Goal: Information Seeking & Learning: Learn about a topic

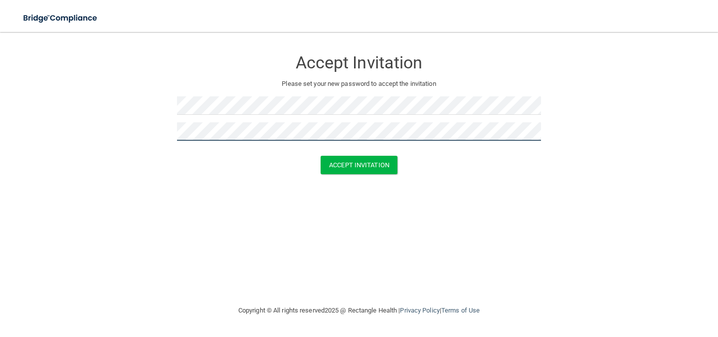
click at [321, 156] on button "Accept Invitation" at bounding box center [359, 165] width 77 height 18
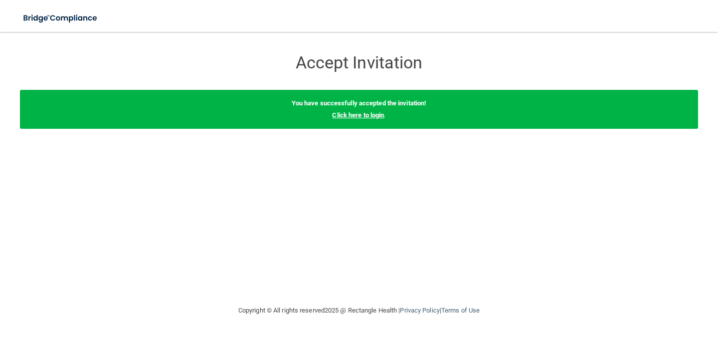
click at [364, 113] on link "Click here to login" at bounding box center [358, 114] width 52 height 7
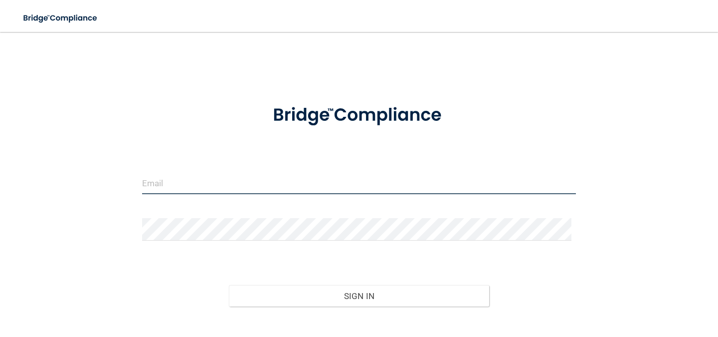
click at [179, 177] on input "email" at bounding box center [359, 183] width 434 height 22
type input "[EMAIL_ADDRESS][DOMAIN_NAME]"
type input "[PERSON_NAME][EMAIL_ADDRESS][DOMAIN_NAME]"
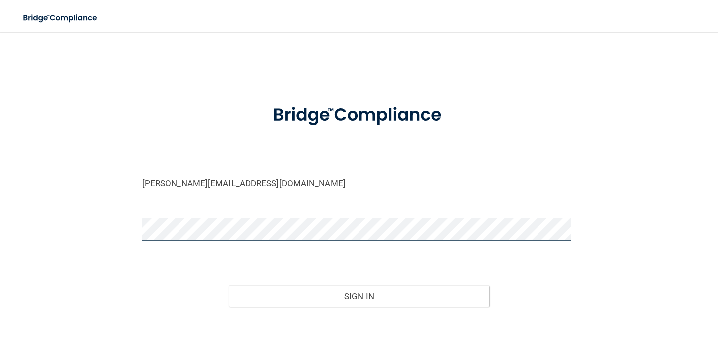
click at [229, 285] on button "Sign In" at bounding box center [359, 296] width 260 height 22
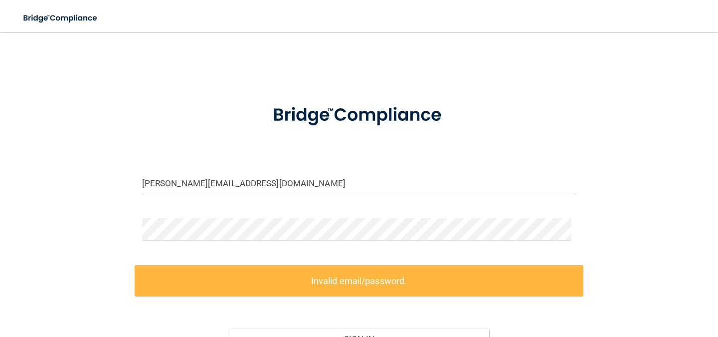
click at [242, 212] on form "[PERSON_NAME][EMAIL_ADDRESS][DOMAIN_NAME] Invalid email/password. You don't hav…" at bounding box center [359, 245] width 434 height 307
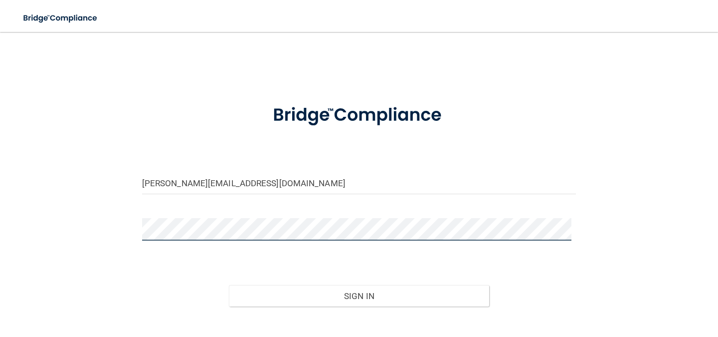
click at [229, 285] on button "Sign In" at bounding box center [359, 296] width 260 height 22
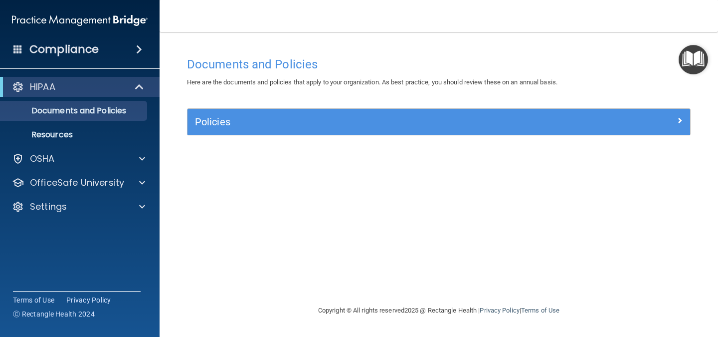
click at [235, 153] on div "Documents and Policies Here are the documents and policies that apply to your o…" at bounding box center [438, 178] width 519 height 252
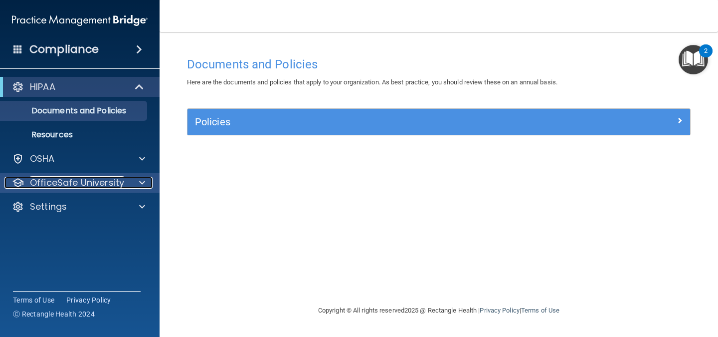
click at [137, 181] on div at bounding box center [140, 183] width 25 height 12
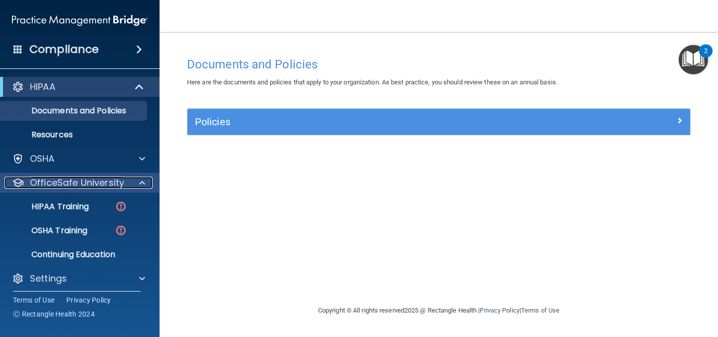
scroll to position [5, 0]
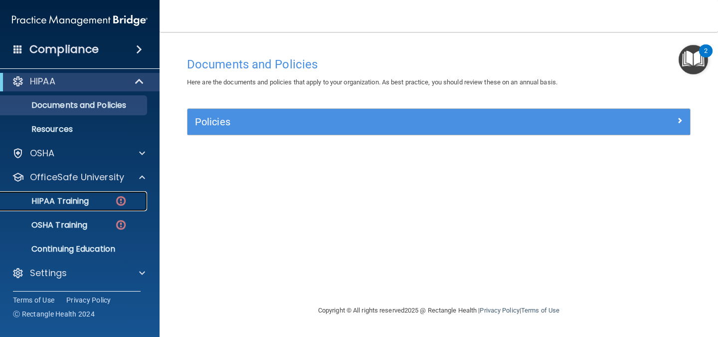
click at [116, 199] on img at bounding box center [121, 200] width 12 height 12
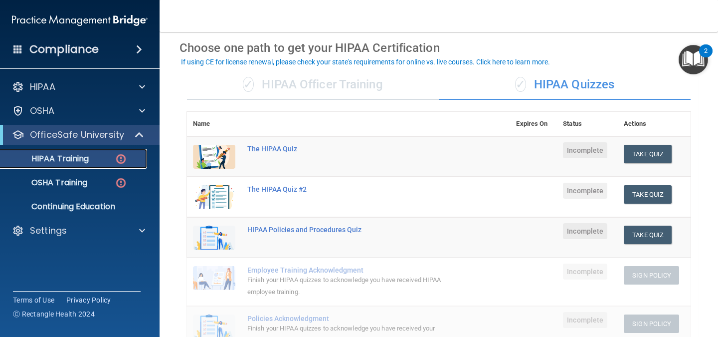
scroll to position [40, 0]
click at [376, 83] on div "✓ HIPAA Officer Training" at bounding box center [313, 84] width 252 height 30
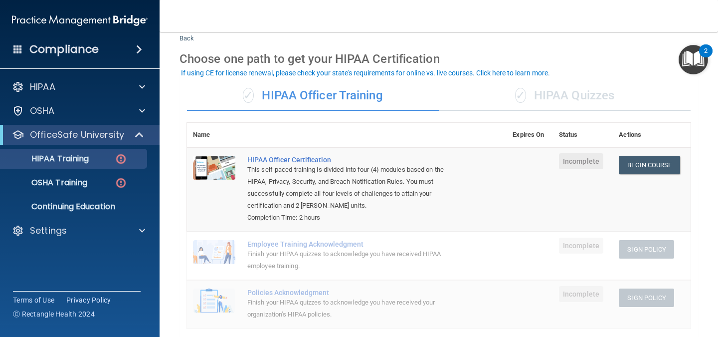
scroll to position [29, 0]
click at [118, 173] on link "OSHA Training" at bounding box center [68, 183] width 157 height 20
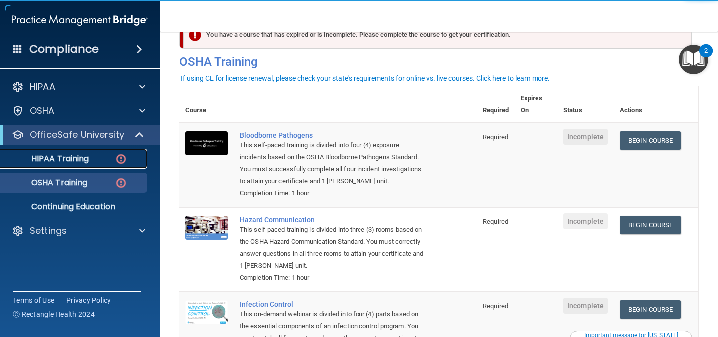
click at [113, 153] on link "HIPAA Training" at bounding box center [68, 159] width 157 height 20
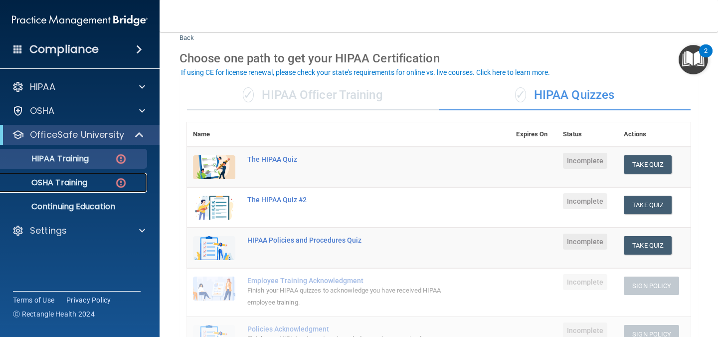
click at [90, 183] on div "OSHA Training" at bounding box center [74, 183] width 136 height 10
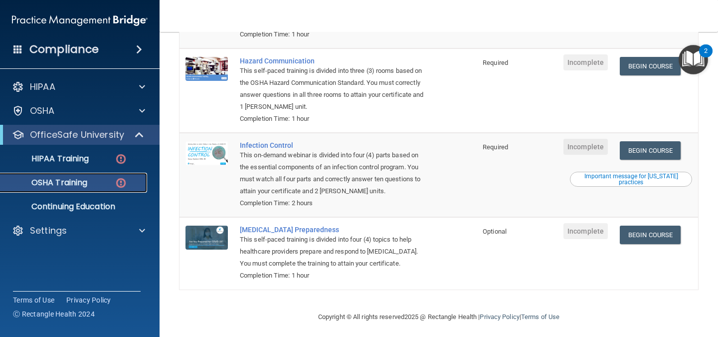
scroll to position [194, 0]
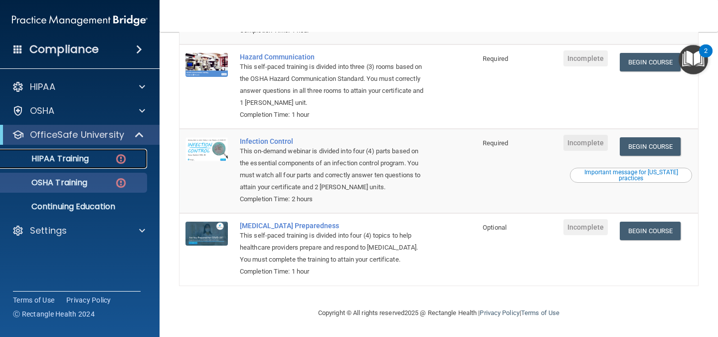
click at [86, 161] on p "HIPAA Training" at bounding box center [47, 159] width 82 height 10
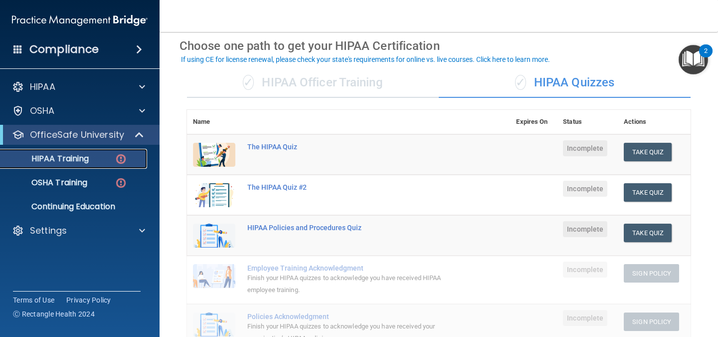
scroll to position [42, 0]
click at [358, 84] on div "✓ HIPAA Officer Training" at bounding box center [313, 82] width 252 height 30
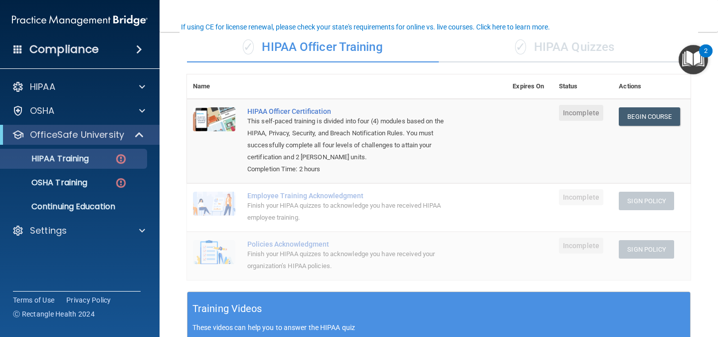
scroll to position [83, 0]
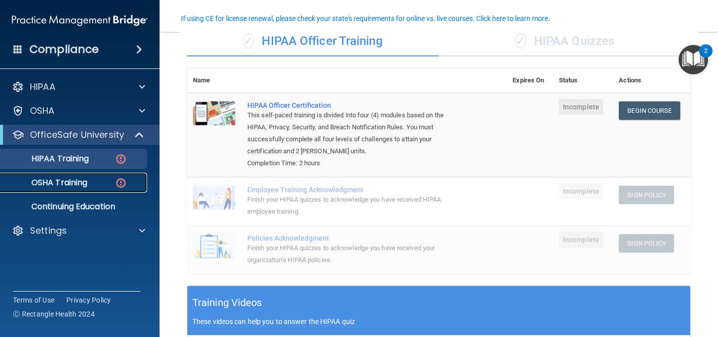
click at [87, 176] on link "OSHA Training" at bounding box center [68, 183] width 157 height 20
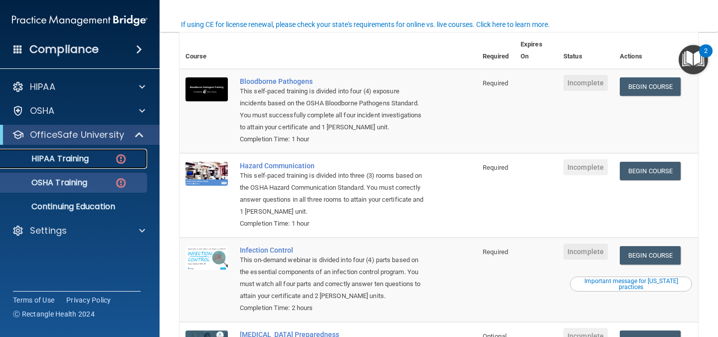
click at [60, 164] on p "HIPAA Training" at bounding box center [47, 159] width 82 height 10
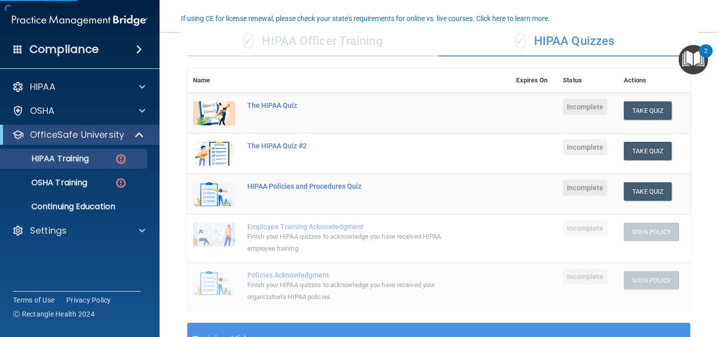
click at [402, 44] on div "✓ HIPAA Officer Training" at bounding box center [313, 41] width 252 height 30
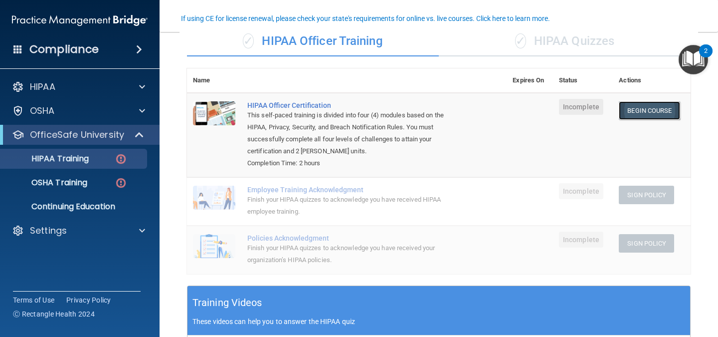
click at [655, 111] on link "Begin Course" at bounding box center [649, 110] width 61 height 18
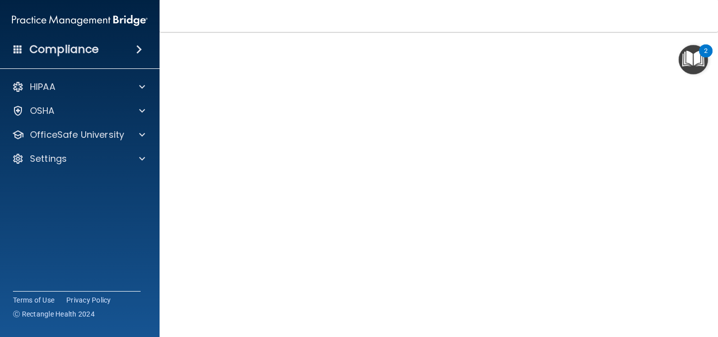
scroll to position [57, 0]
click at [0, 253] on div "Compliance HIPAA Documents and Policies Report an Incident Business Associates …" at bounding box center [80, 168] width 160 height 337
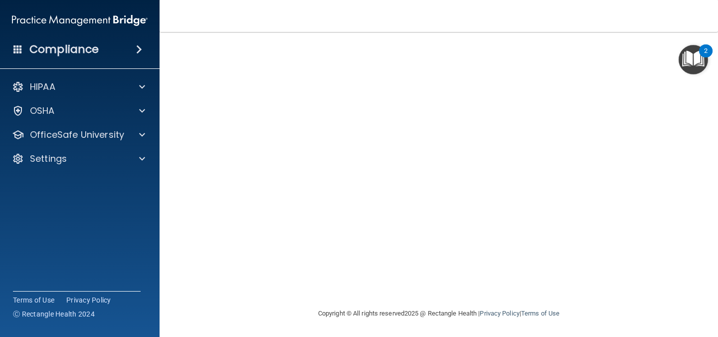
scroll to position [78, 0]
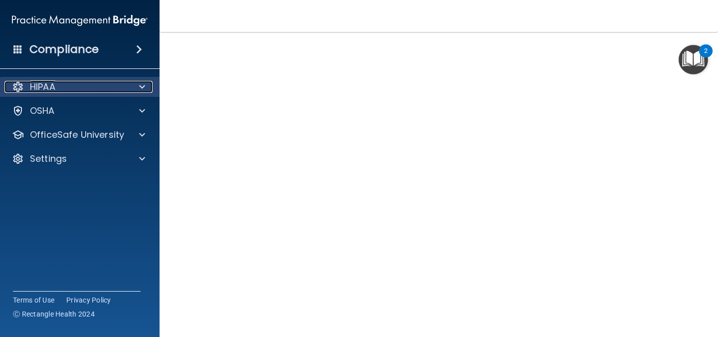
click at [145, 89] on div at bounding box center [140, 87] width 25 height 12
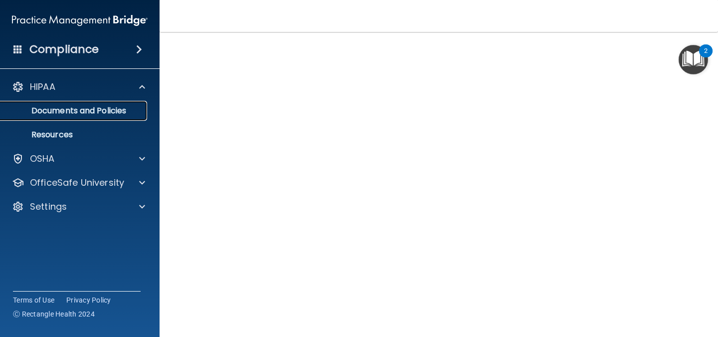
click at [108, 108] on p "Documents and Policies" at bounding box center [74, 111] width 136 height 10
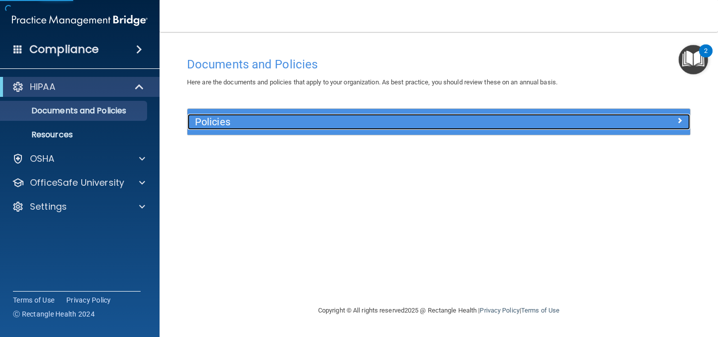
click at [222, 116] on h5 "Policies" at bounding box center [376, 121] width 362 height 11
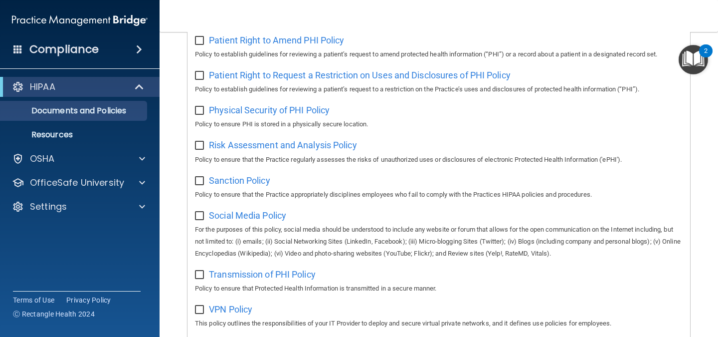
scroll to position [682, 0]
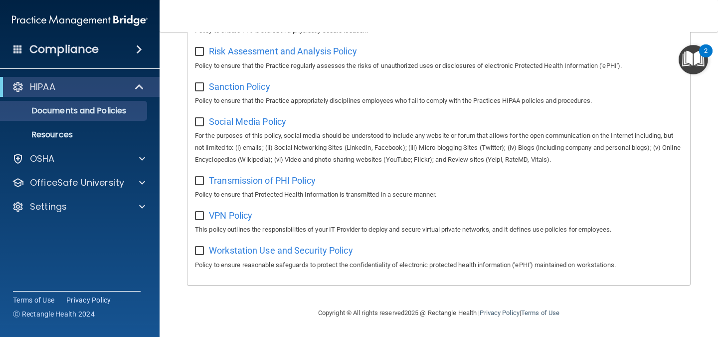
click at [93, 78] on div "HIPAA" at bounding box center [80, 87] width 160 height 20
click at [98, 133] on p "Resources" at bounding box center [74, 135] width 136 height 10
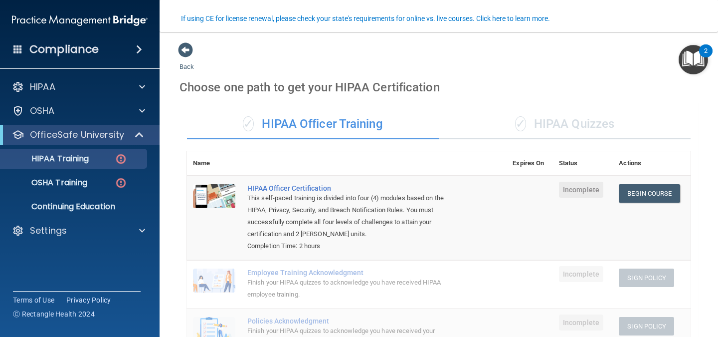
scroll to position [83, 0]
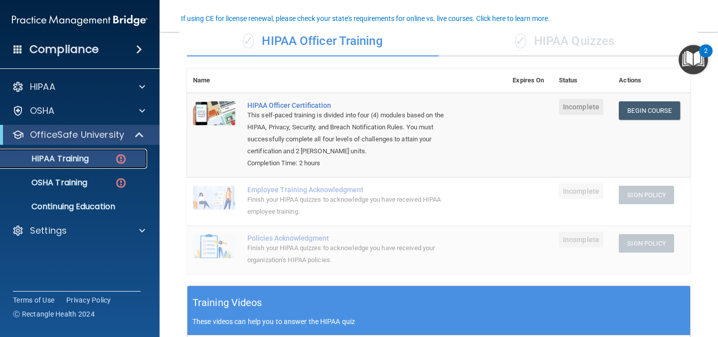
click at [81, 158] on p "HIPAA Training" at bounding box center [47, 159] width 82 height 10
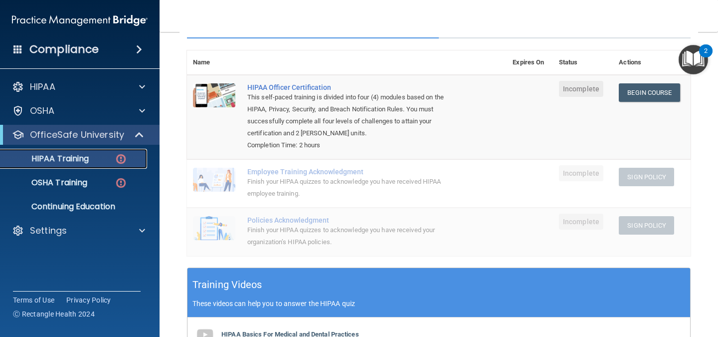
scroll to position [99, 0]
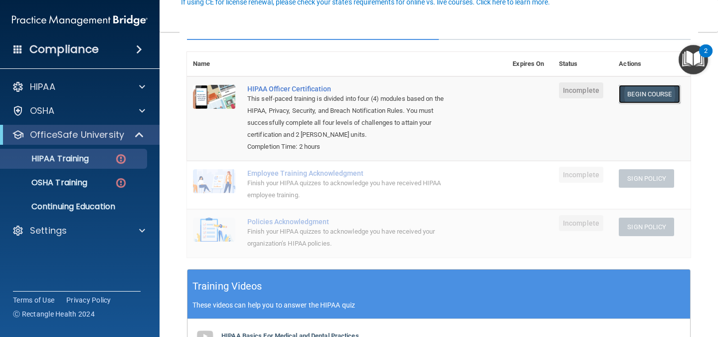
click at [622, 99] on link "Begin Course" at bounding box center [649, 94] width 61 height 18
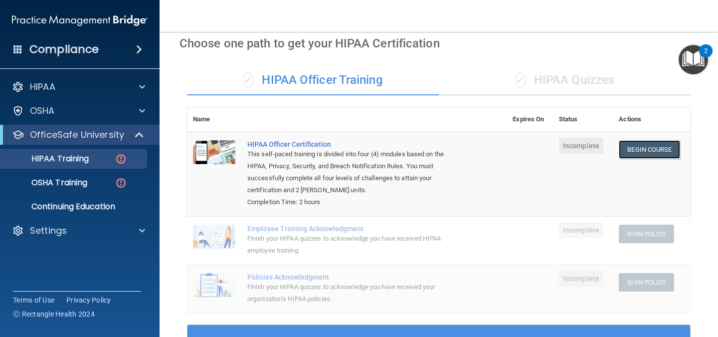
scroll to position [42, 0]
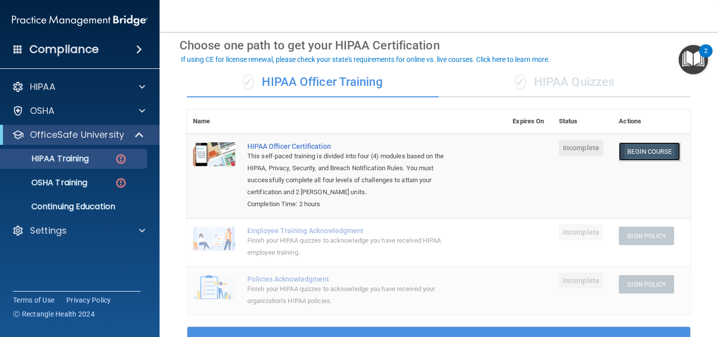
click at [645, 149] on link "Begin Course" at bounding box center [649, 151] width 61 height 18
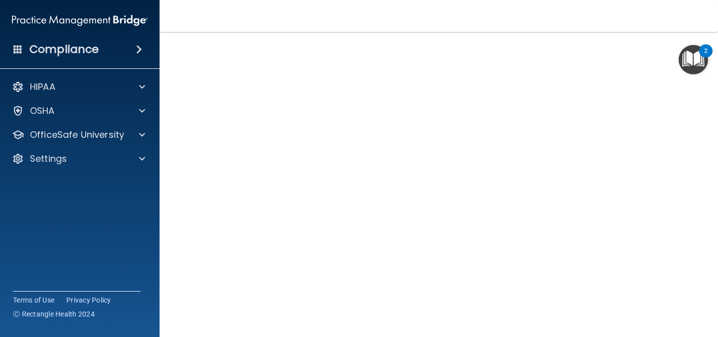
scroll to position [30, 0]
drag, startPoint x: 645, startPoint y: 304, endPoint x: 425, endPoint y: 40, distance: 343.8
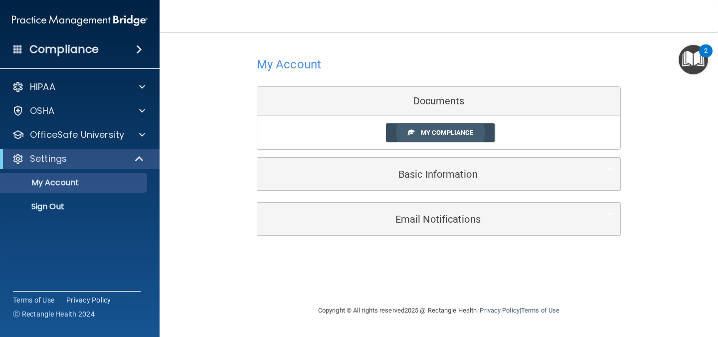
click at [464, 129] on span "My Compliance" at bounding box center [447, 132] width 52 height 7
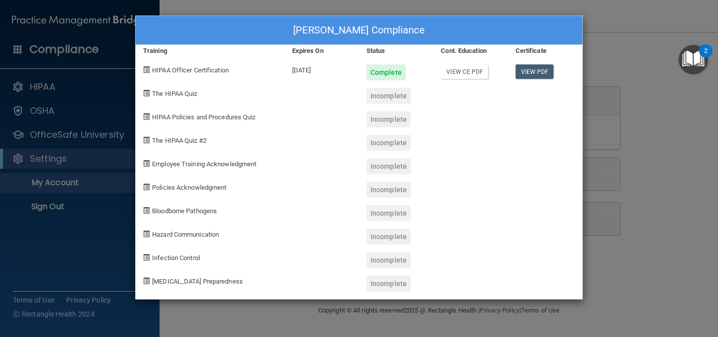
click at [675, 47] on div "Kaitlyn Coe's Compliance Training Expires On Status Cont. Education Certificate…" at bounding box center [359, 168] width 718 height 337
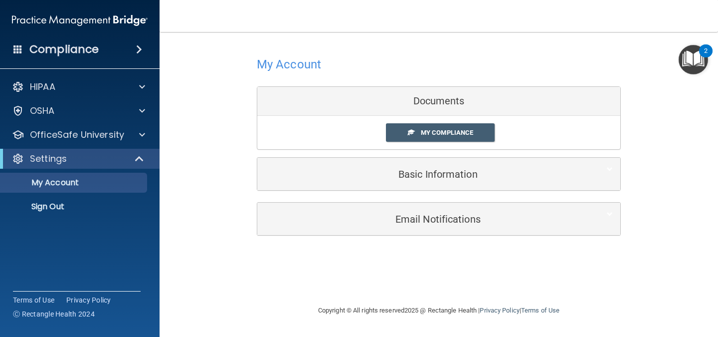
click at [70, 194] on ul "My Account My Users Services Sign Out" at bounding box center [80, 193] width 180 height 48
click at [76, 210] on p "Sign Out" at bounding box center [74, 206] width 136 height 10
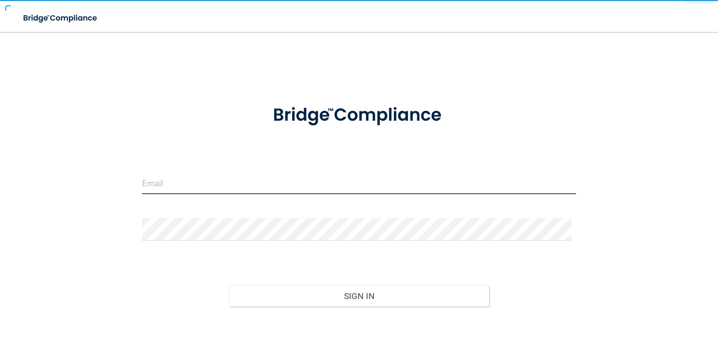
type input "[PERSON_NAME][EMAIL_ADDRESS][DOMAIN_NAME]"
